Goal: Information Seeking & Learning: Learn about a topic

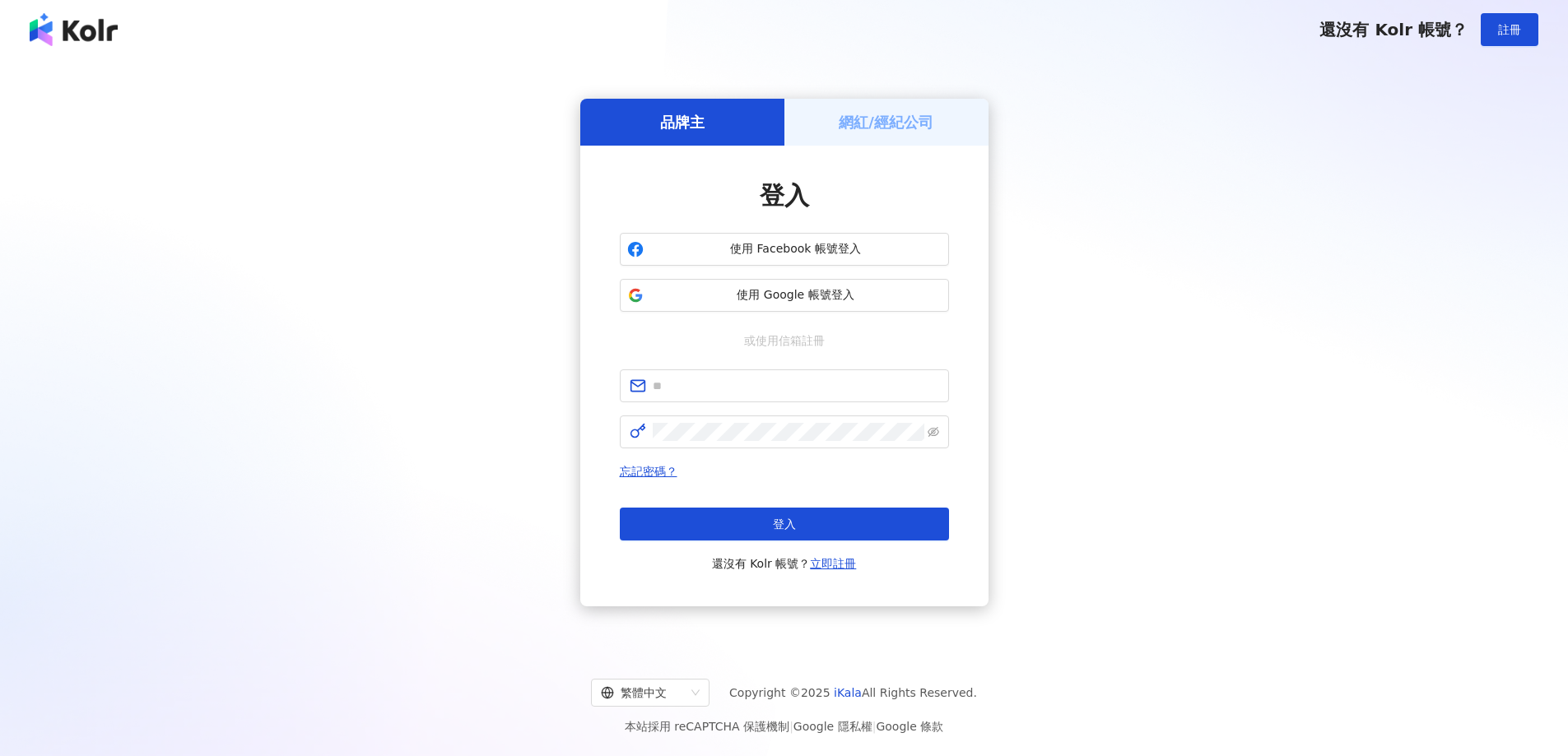
click at [843, 307] on button "使用 Google 帳號登入" at bounding box center [784, 296] width 329 height 33
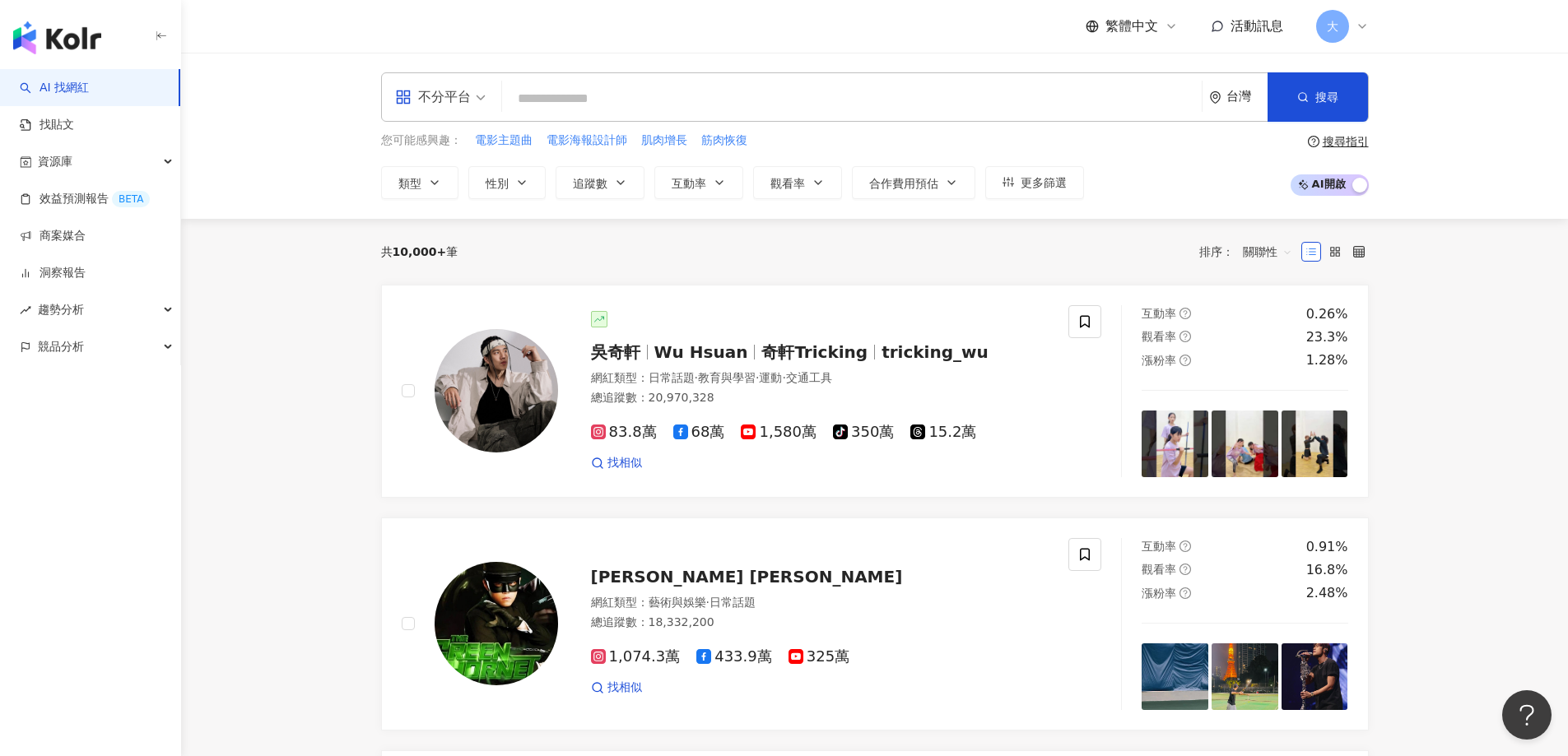
click at [1343, 25] on span "大" at bounding box center [1333, 27] width 33 height 33
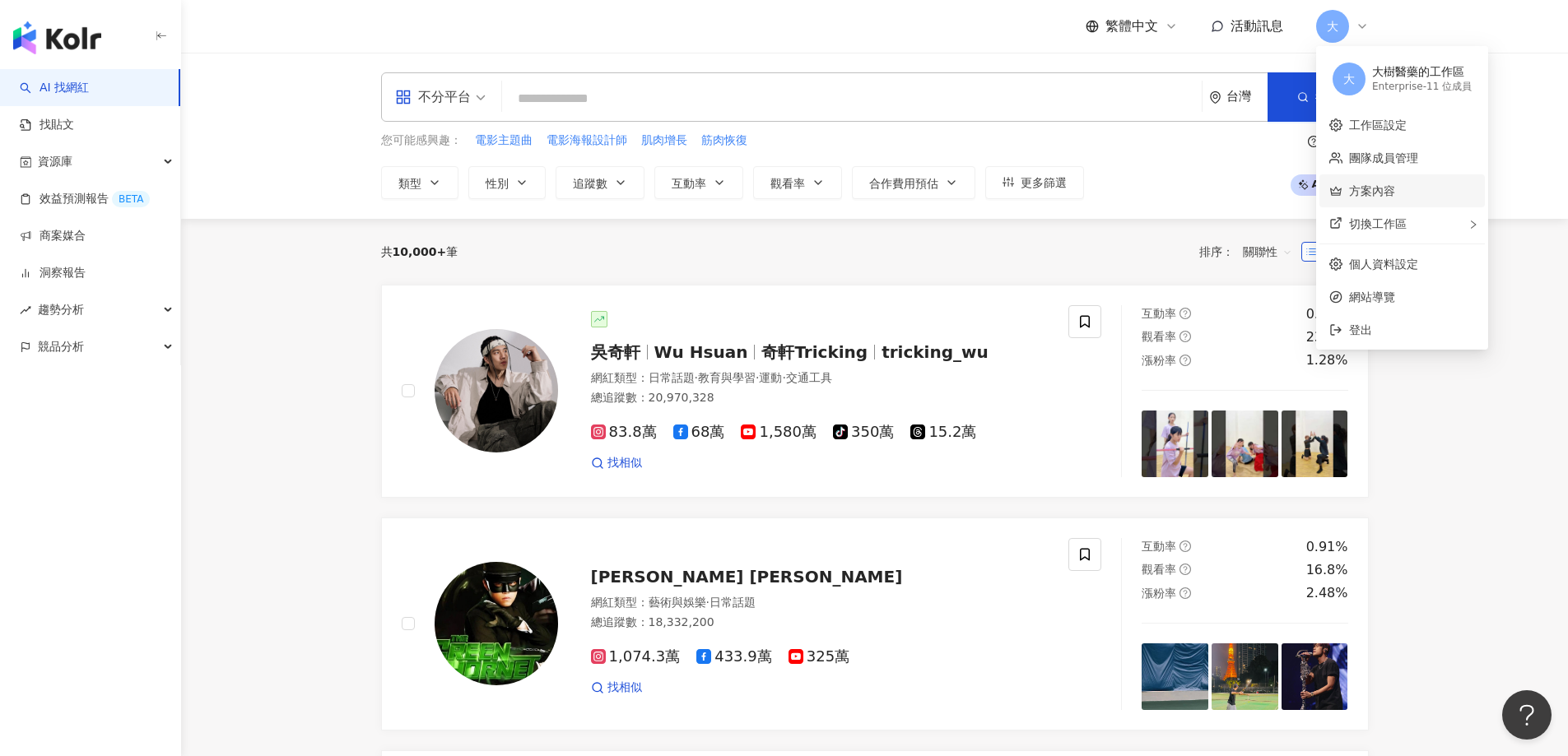
click at [1387, 184] on link "方案內容" at bounding box center [1372, 191] width 46 height 13
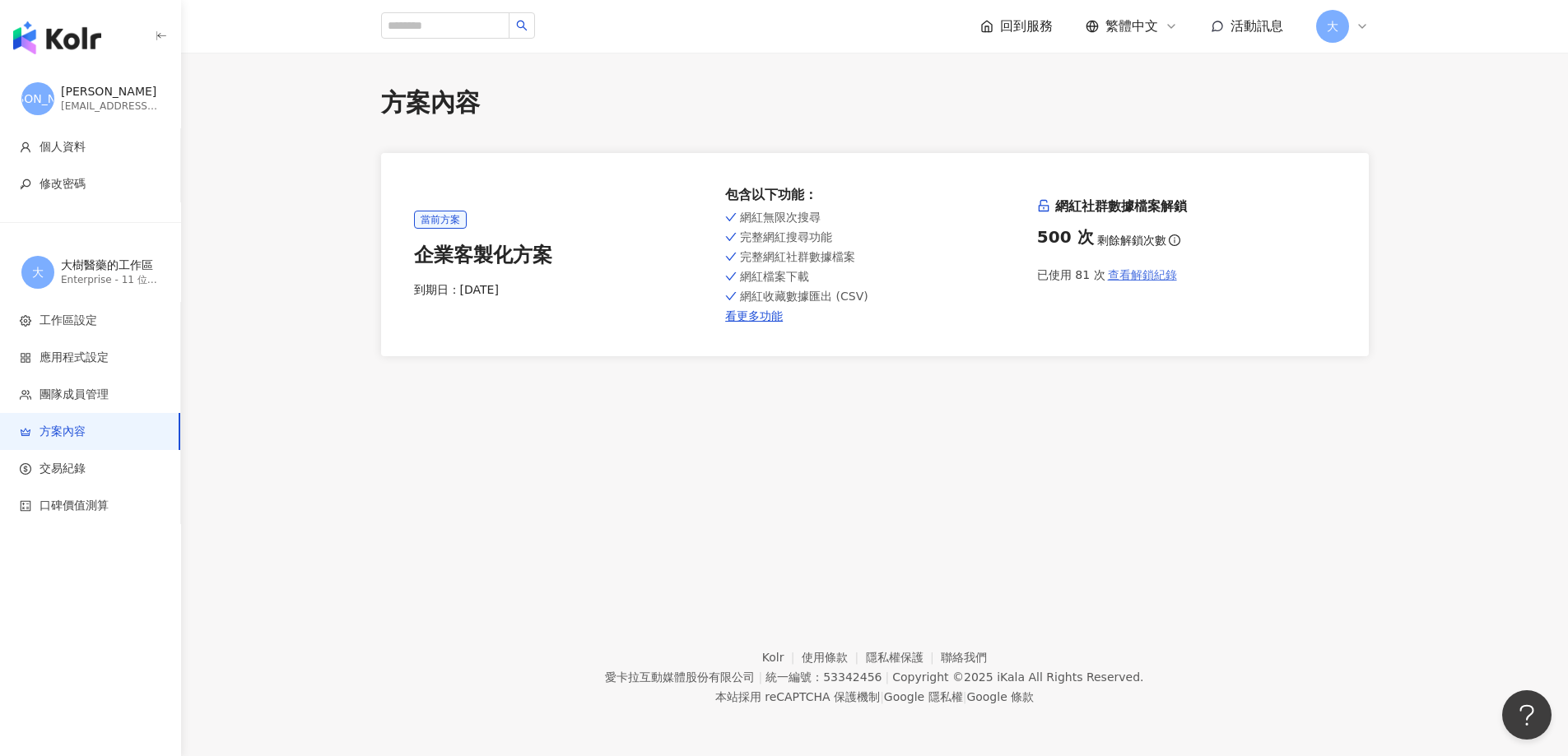
click at [1151, 275] on span "查看解鎖紀錄" at bounding box center [1141, 275] width 69 height 13
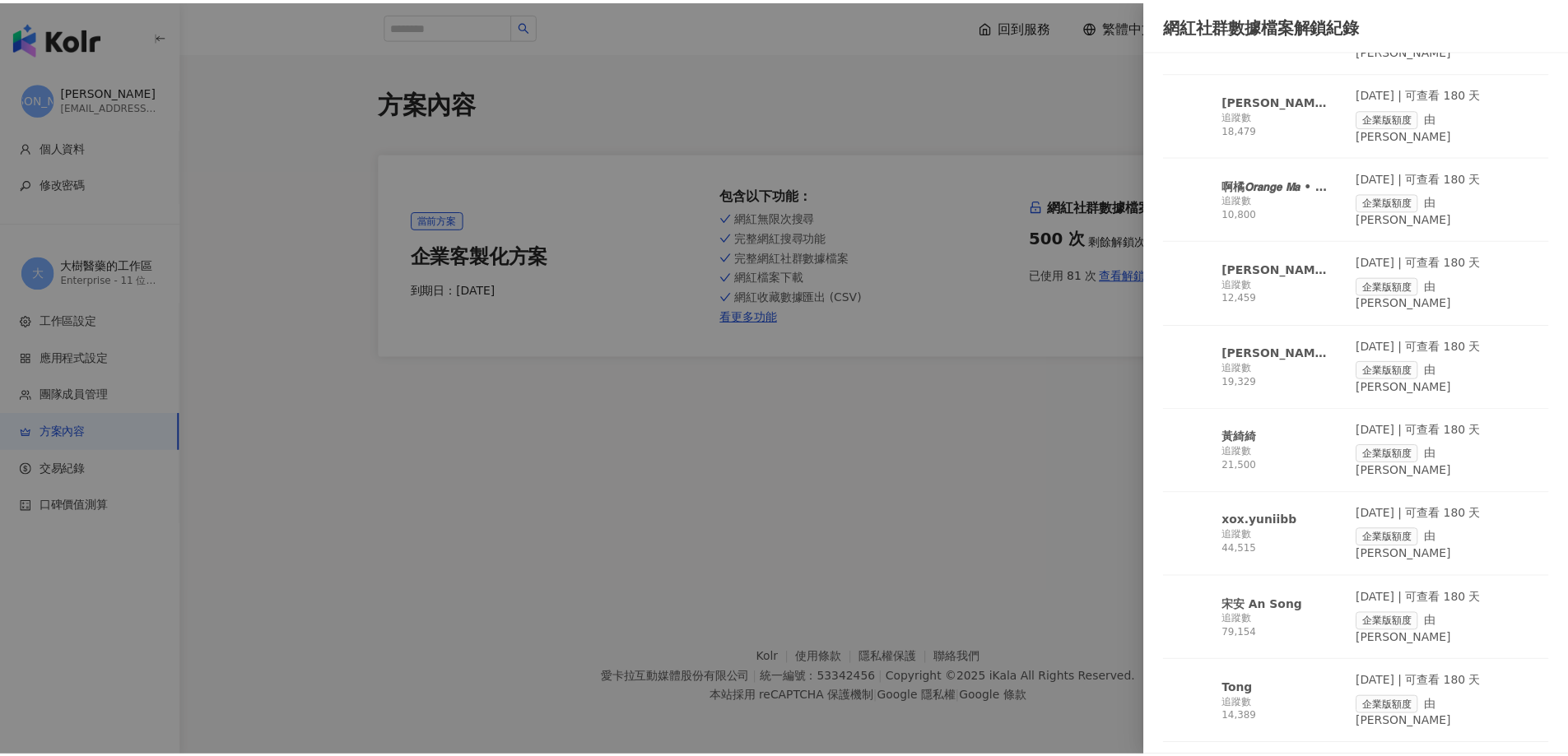
scroll to position [1646, 0]
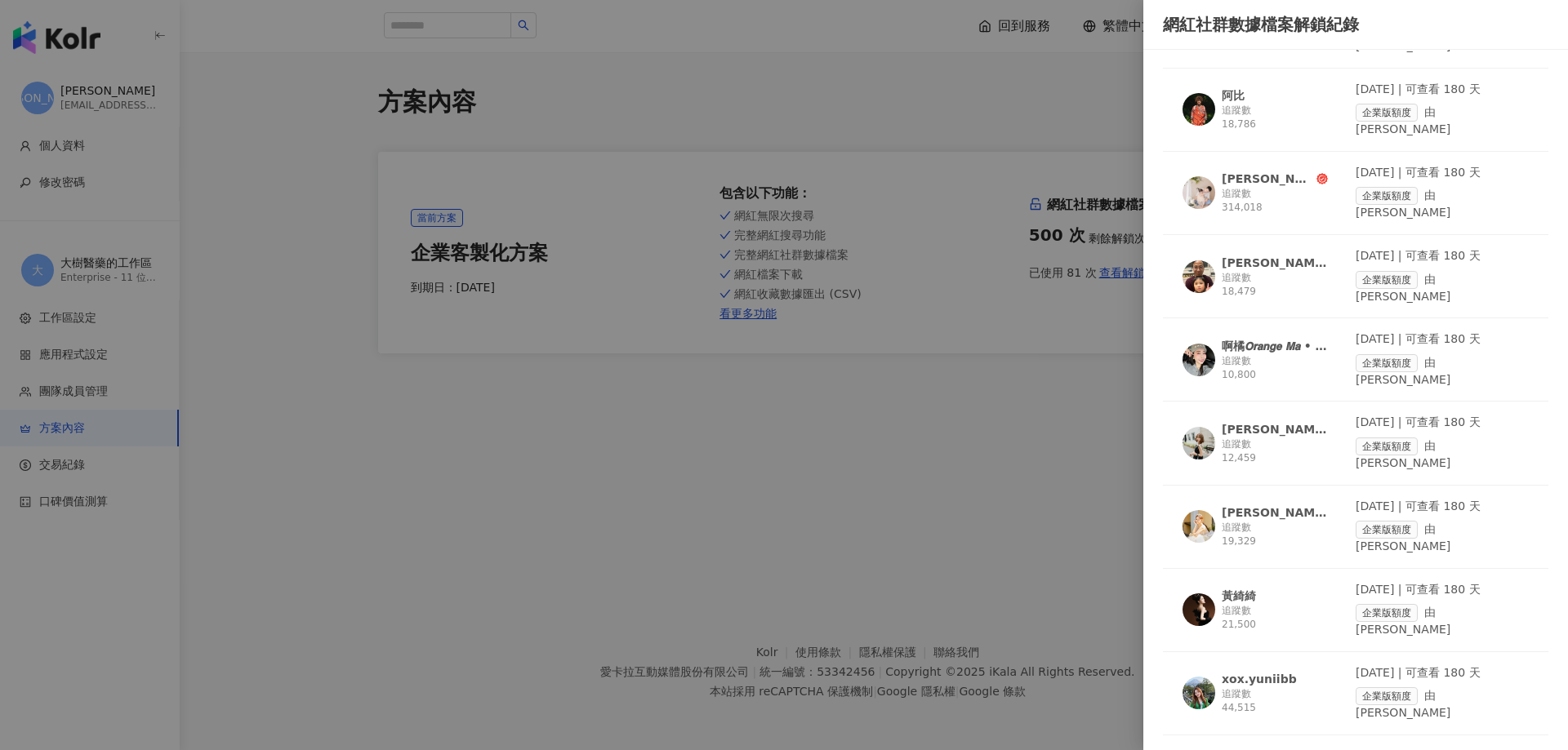
click at [1211, 176] on img at bounding box center [1199, 192] width 33 height 33
click at [953, 137] on div at bounding box center [784, 375] width 1568 height 750
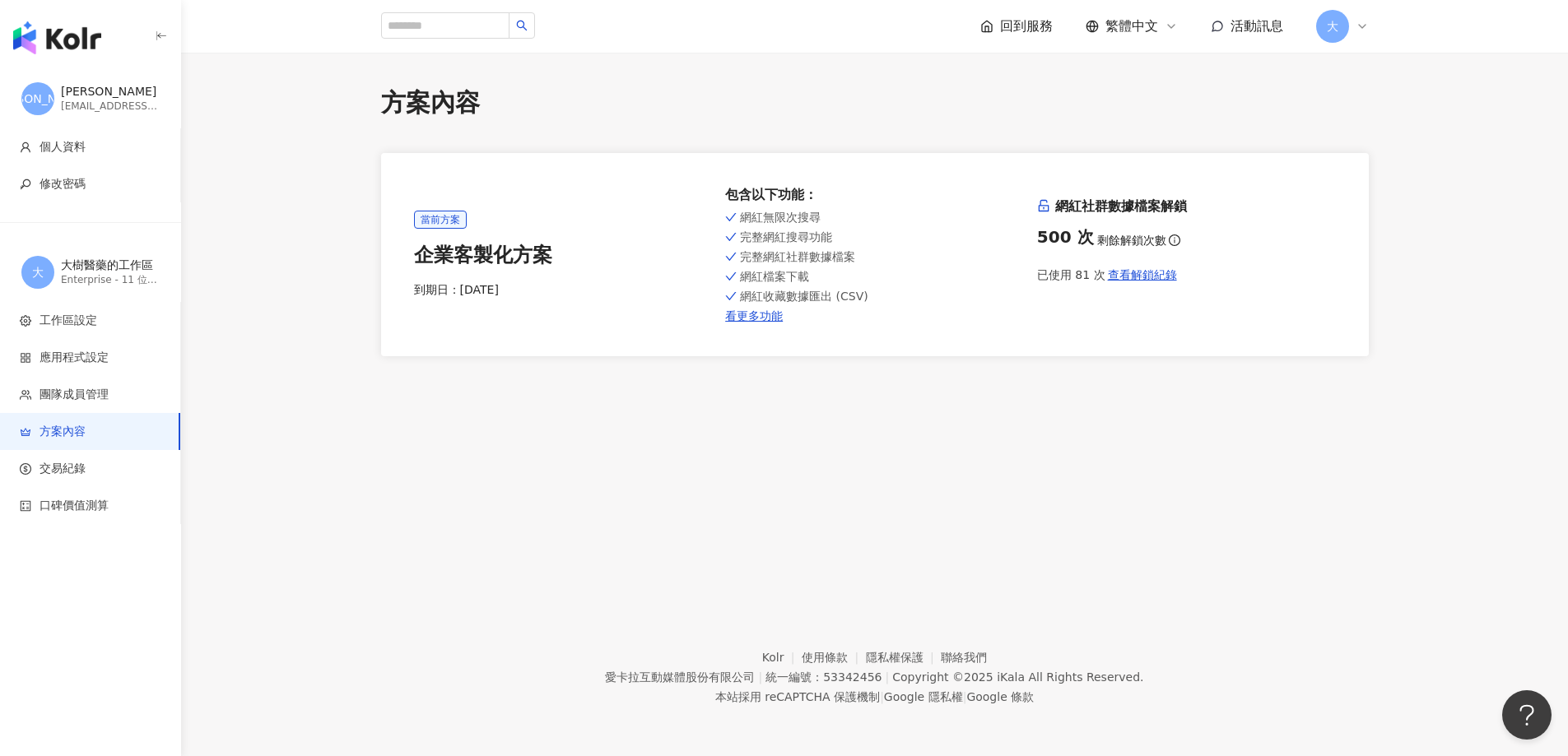
click at [1166, 241] on span "info-circle" at bounding box center [1174, 240] width 17 height 17
click at [760, 318] on link "看更多功能" at bounding box center [874, 316] width 298 height 13
click at [1103, 495] on div "方案內容 當前方案 企業客製化方案 到期日： 2026/8/11 包含以下功能 ： 網紅無限次搜尋 完整網紅搜尋功能 完整網紅社群數據檔案 網紅檔案下載 網紅…" at bounding box center [874, 313] width 1387 height 521
click at [17, 40] on img "button" at bounding box center [57, 38] width 88 height 33
